Goal: Complete application form: Complete application form

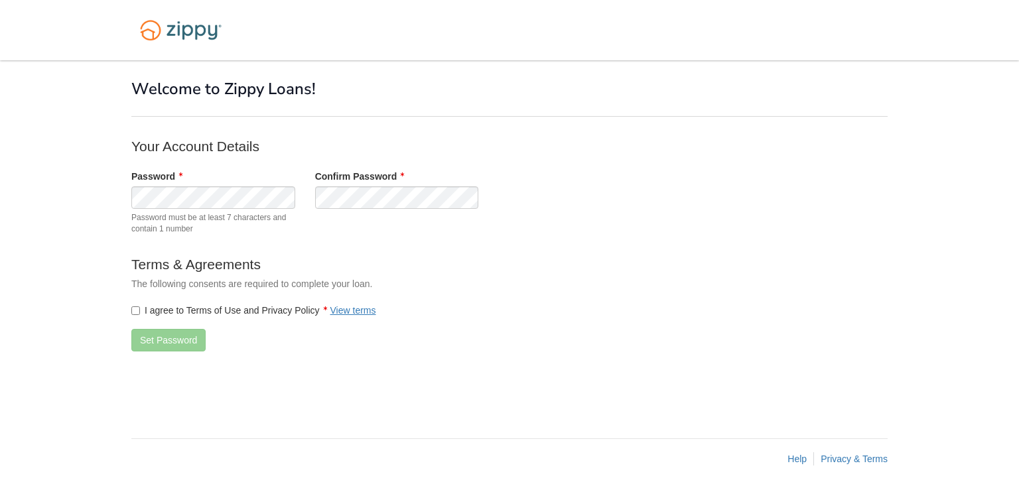
click at [140, 314] on label "I agree to Terms of Use and Privacy Policy View terms" at bounding box center [253, 310] width 245 height 13
click at [170, 340] on button "Set Password" at bounding box center [168, 340] width 74 height 23
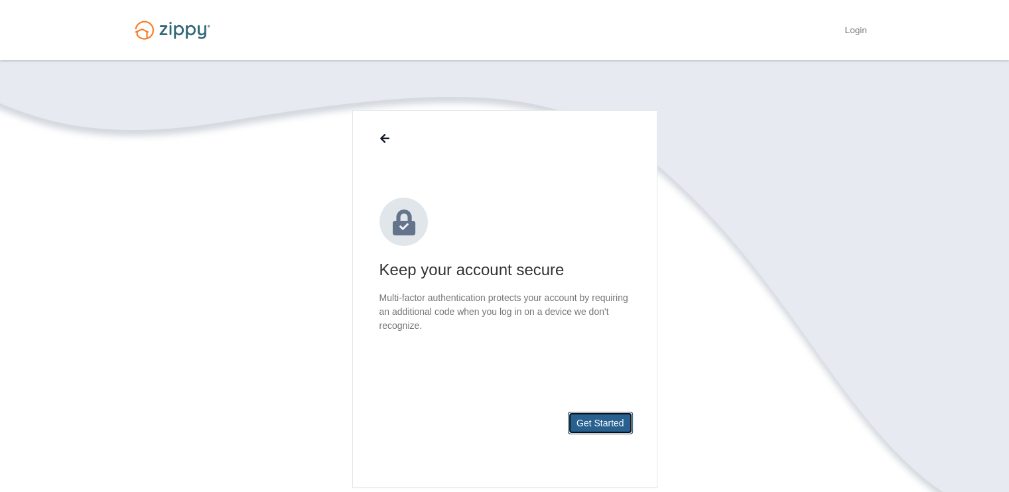
click at [603, 428] on button "Get Started" at bounding box center [600, 423] width 65 height 23
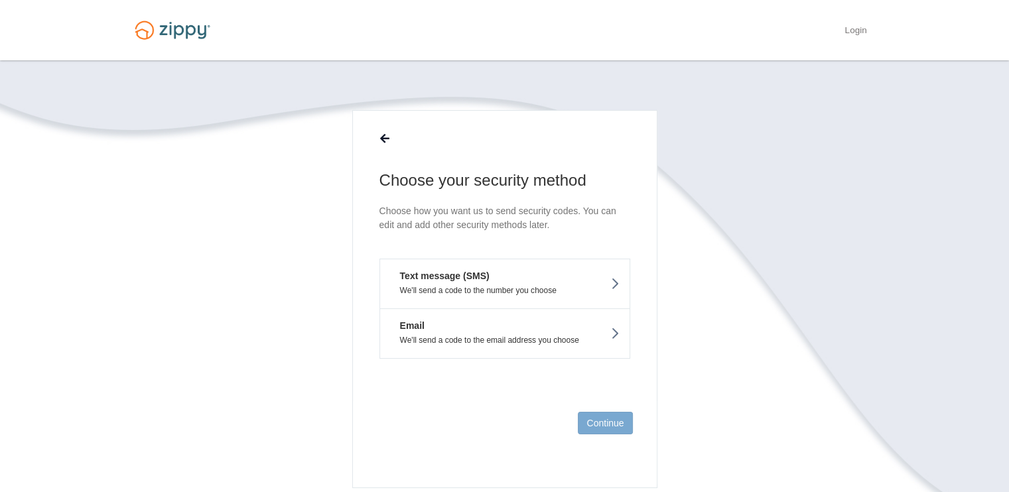
click at [446, 278] on em "Text message (SMS)" at bounding box center [439, 275] width 99 height 13
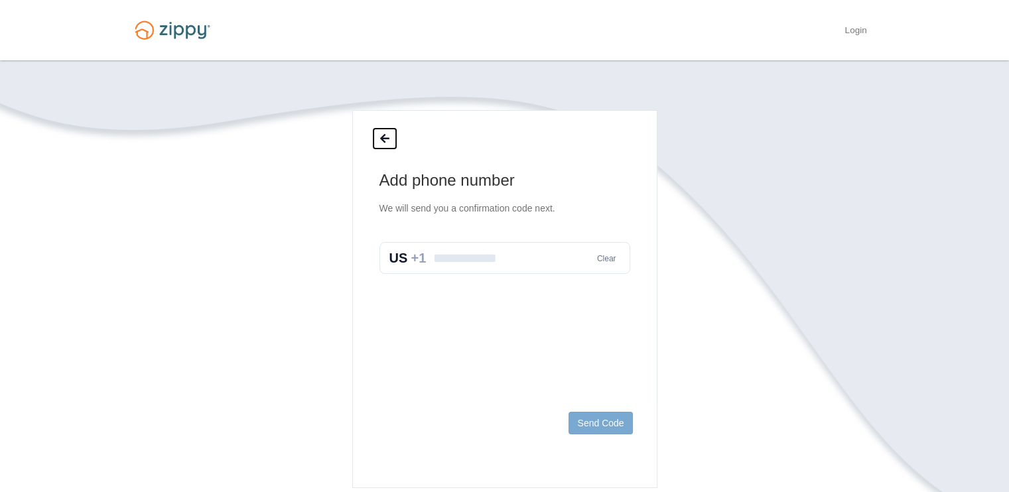
click at [380, 141] on icon at bounding box center [384, 139] width 9 height 11
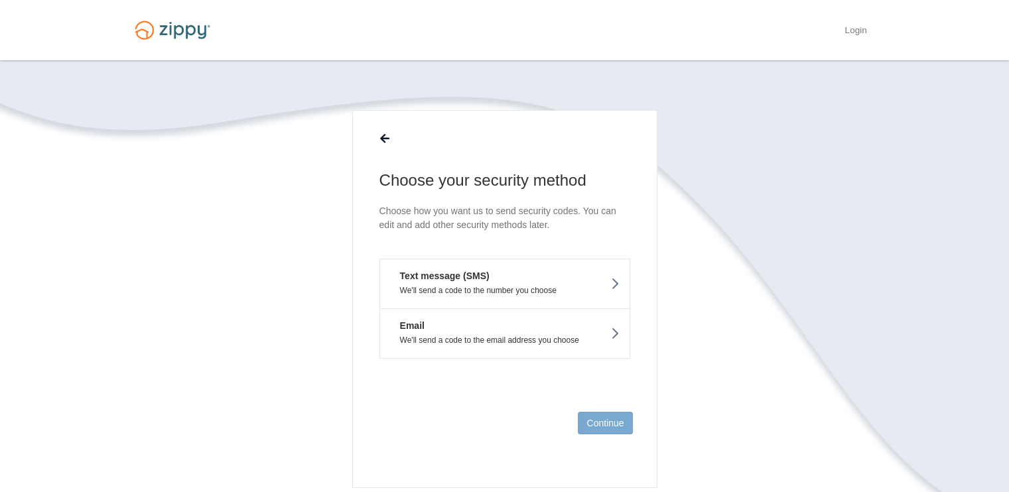
click at [464, 325] on button "Email We'll send a code to the email address you choose" at bounding box center [504, 333] width 251 height 50
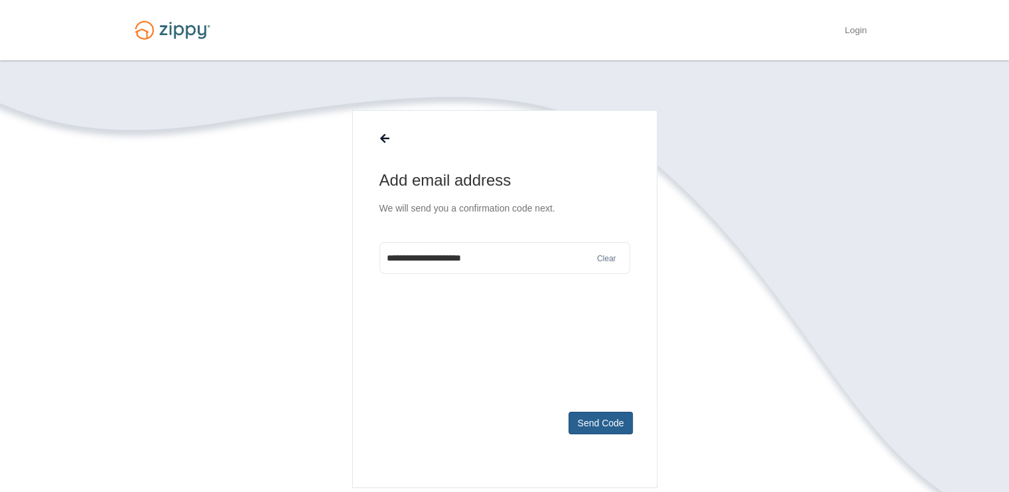
type input "**********"
click at [605, 427] on button "Send Code" at bounding box center [600, 423] width 64 height 23
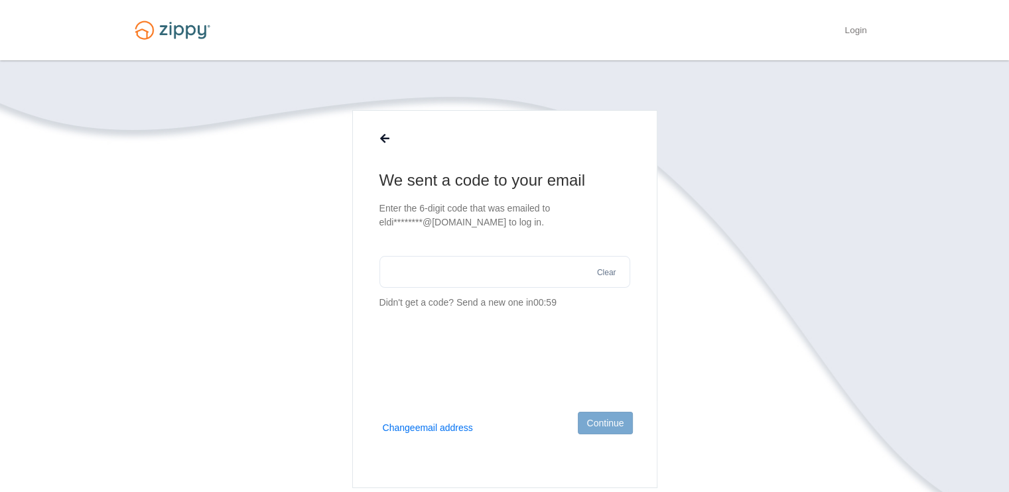
click at [449, 276] on input "text" at bounding box center [504, 272] width 251 height 32
type input "******"
click at [611, 427] on button "Continue" at bounding box center [605, 423] width 54 height 23
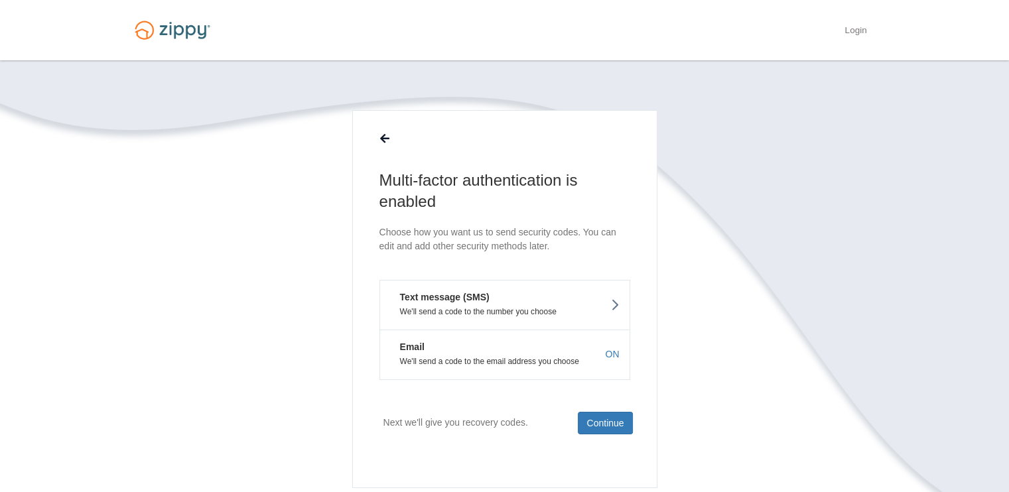
click at [483, 354] on button "Email We'll send a code to the email address you choose ON" at bounding box center [504, 355] width 251 height 50
click at [603, 425] on button "Continue" at bounding box center [605, 423] width 54 height 23
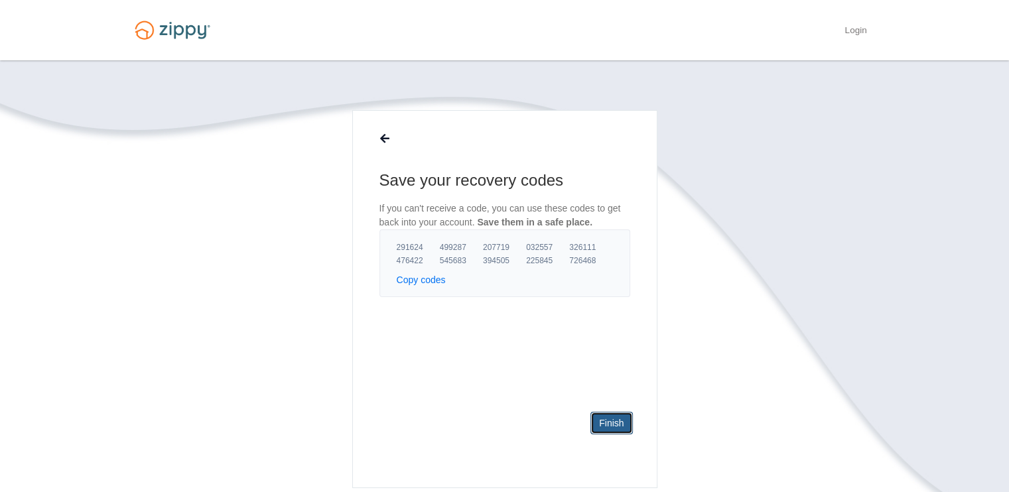
click at [604, 421] on link "Finish" at bounding box center [611, 423] width 42 height 23
